Goal: Unclear

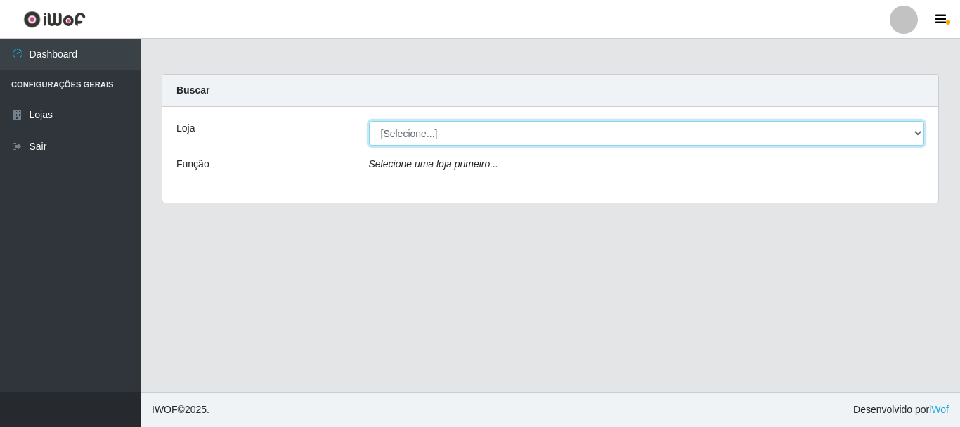
click at [486, 140] on select "[Selecione...] O Cestão - [GEOGRAPHIC_DATA]" at bounding box center [647, 133] width 556 height 25
select select "238"
click at [369, 121] on select "[Selecione...] O Cestão - [GEOGRAPHIC_DATA]" at bounding box center [647, 133] width 556 height 25
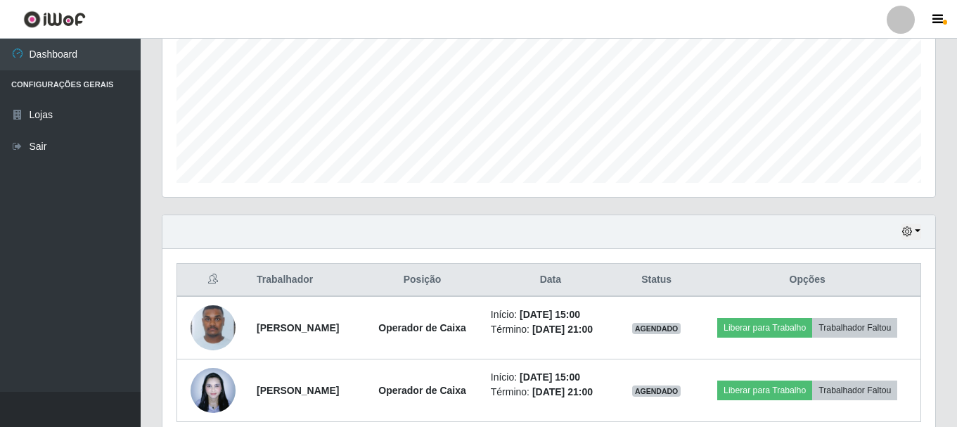
scroll to position [351, 0]
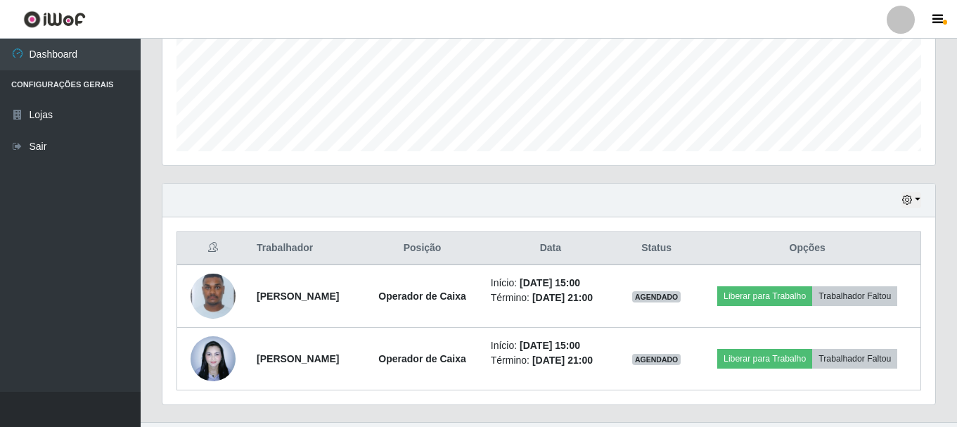
click at [287, 245] on th "Trabalhador" at bounding box center [305, 248] width 114 height 33
click at [287, 254] on th "Trabalhador" at bounding box center [305, 248] width 114 height 33
click at [827, 245] on th "Opções" at bounding box center [807, 248] width 226 height 33
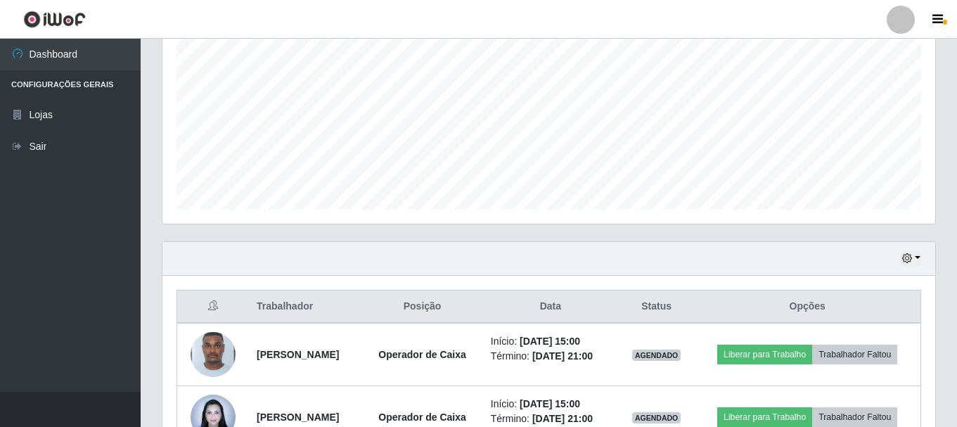
scroll to position [382, 0]
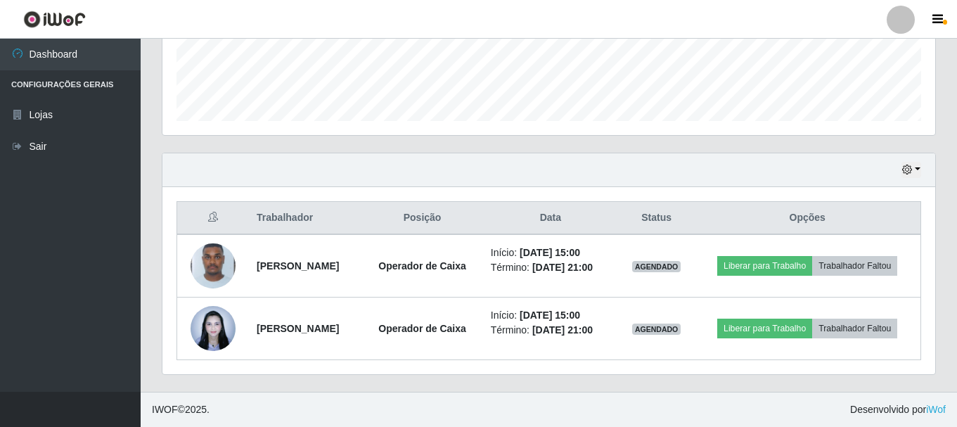
click at [825, 218] on th "Opções" at bounding box center [807, 218] width 226 height 33
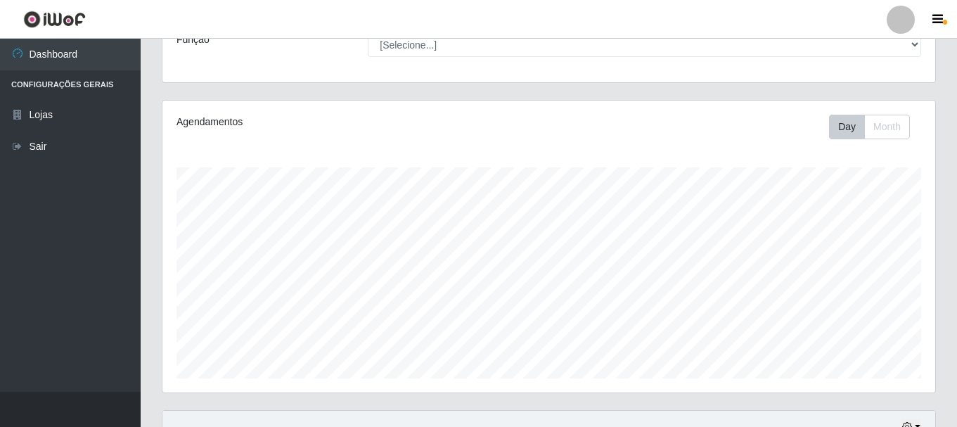
scroll to position [30, 0]
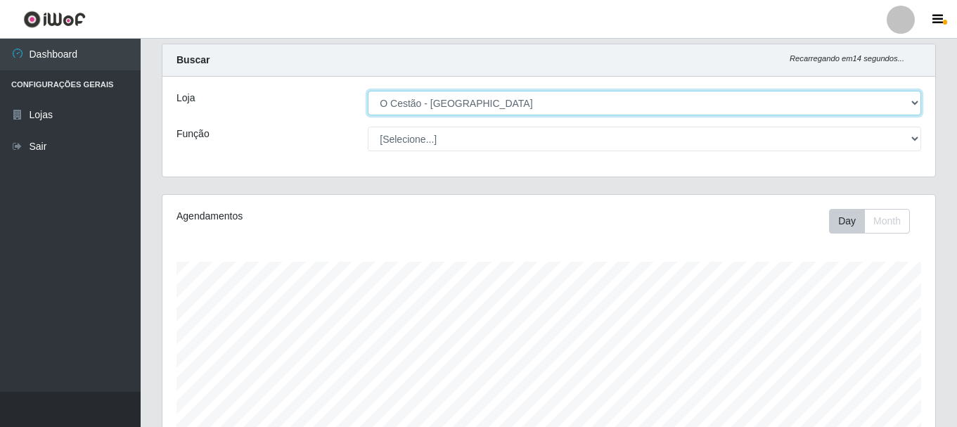
click at [877, 100] on select "[Selecione...] O Cestão - [GEOGRAPHIC_DATA]" at bounding box center [644, 103] width 553 height 25
click at [368, 91] on select "[Selecione...] O Cestão - [GEOGRAPHIC_DATA]" at bounding box center [644, 103] width 553 height 25
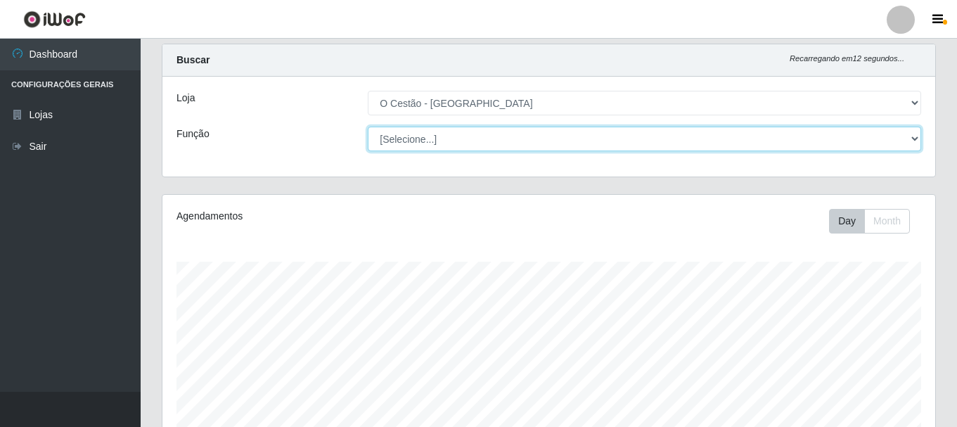
click at [902, 146] on select "[Selecione...] ASG ASG + ASG ++ Auxiliar de Estoque Auxiliar de Estoque + Auxil…" at bounding box center [644, 139] width 553 height 25
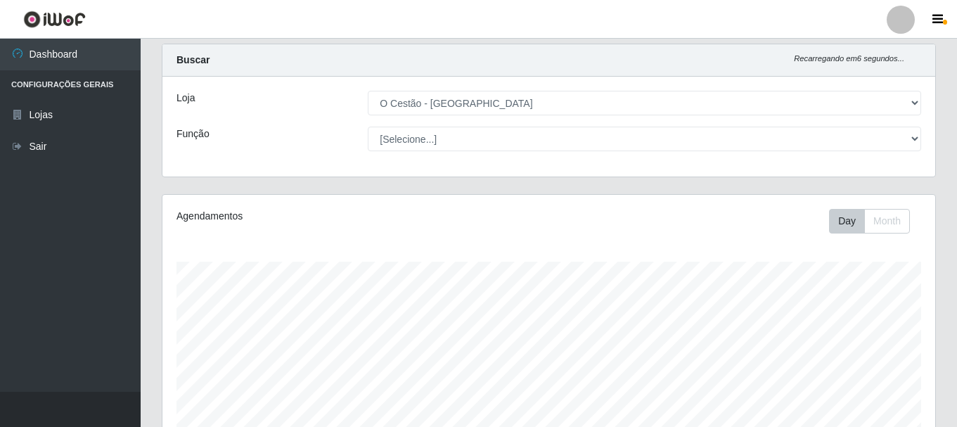
click at [264, 117] on div "Loja [Selecione...] O Cestão - Bayeux Função [Selecione...] ASG ASG + ASG ++ Au…" at bounding box center [548, 127] width 772 height 100
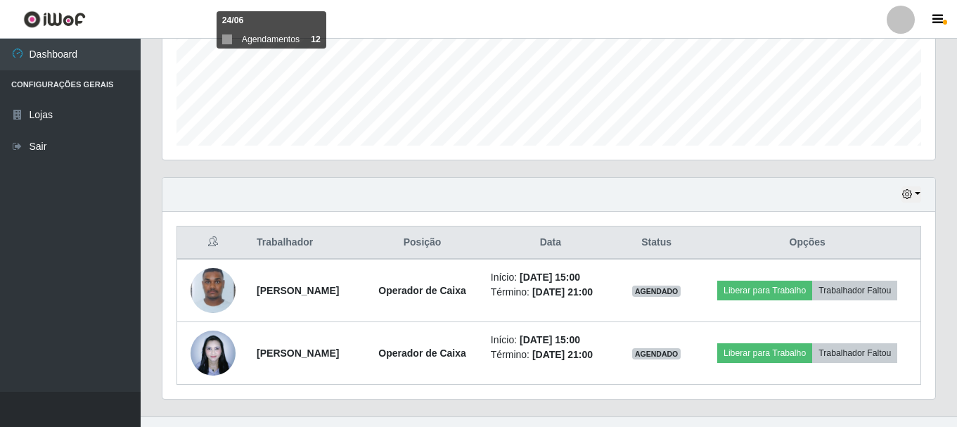
scroll to position [382, 0]
